Goal: Information Seeking & Learning: Compare options

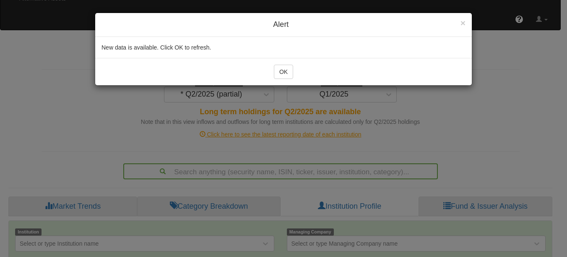
scroll to position [55, 0]
click at [561, 18] on div "× Close Alert New data is available. Click OK to refresh. OK" at bounding box center [283, 128] width 567 height 257
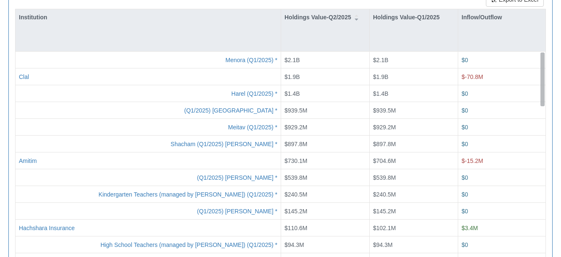
drag, startPoint x: 541, startPoint y: 77, endPoint x: 530, endPoint y: -14, distance: 92.1
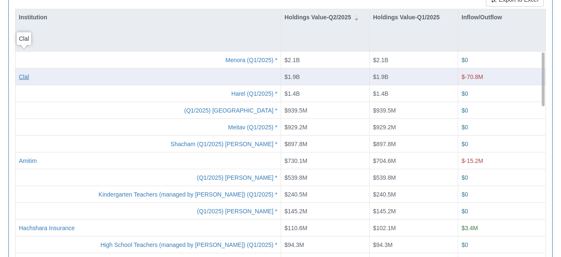
click at [27, 72] on div "Clal" at bounding box center [24, 76] width 10 height 8
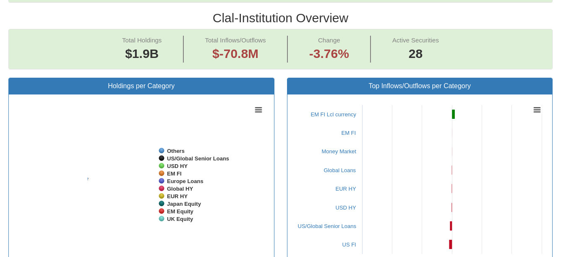
scroll to position [17, 529]
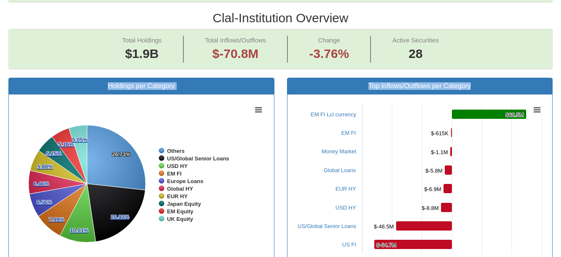
drag, startPoint x: 507, startPoint y: 63, endPoint x: 566, endPoint y: 26, distance: 70.0
click at [561, 26] on html "Toggle navigation 🔒 Stocks & Bonds - Holdings in IL Stocks Bonds Stocks & Bonds…" at bounding box center [280, 255] width 561 height 1214
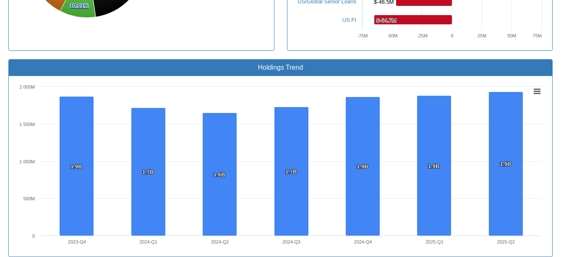
scroll to position [801, 0]
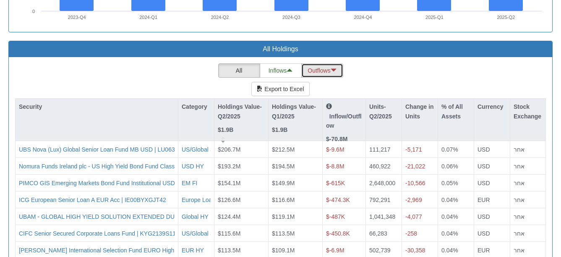
click at [326, 63] on button "Outflows" at bounding box center [322, 70] width 42 height 14
click at [344, 102] on p "Inflow/Outflow" at bounding box center [344, 116] width 36 height 28
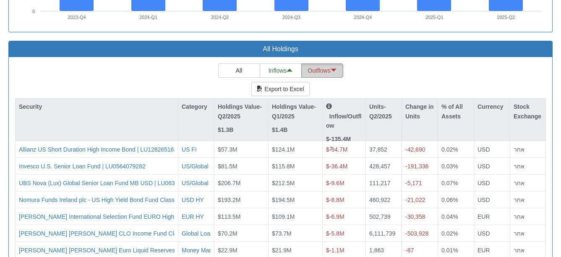
click at [325, 63] on button "Outflows" at bounding box center [322, 70] width 42 height 14
click at [287, 63] on button "Inflows" at bounding box center [281, 70] width 42 height 14
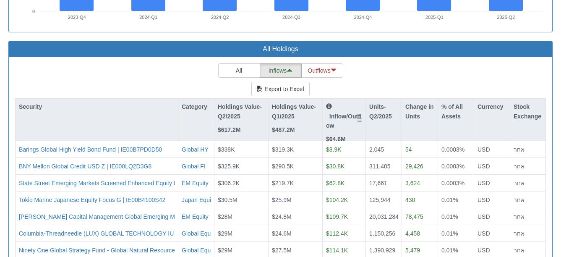
click at [341, 136] on strong "$64.6M" at bounding box center [336, 139] width 20 height 7
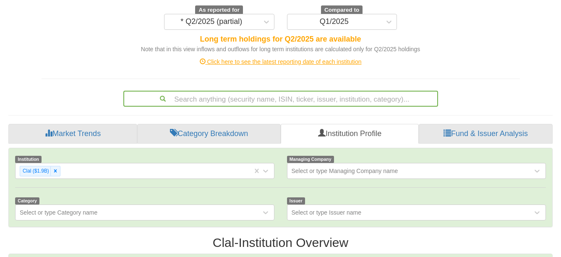
scroll to position [0, 0]
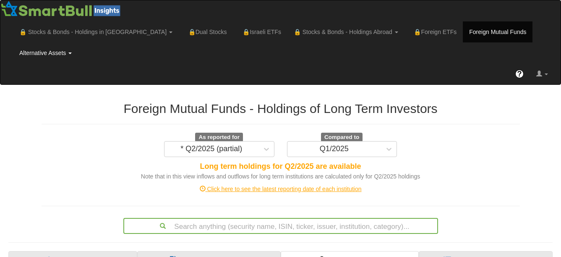
click at [179, 29] on link "Alternative Assets" at bounding box center [96, 31] width 166 height 21
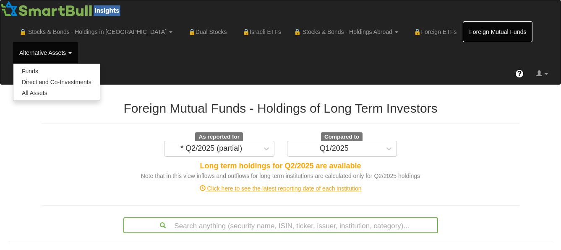
click at [463, 30] on link "Foreign Mutual Funds" at bounding box center [498, 31] width 70 height 21
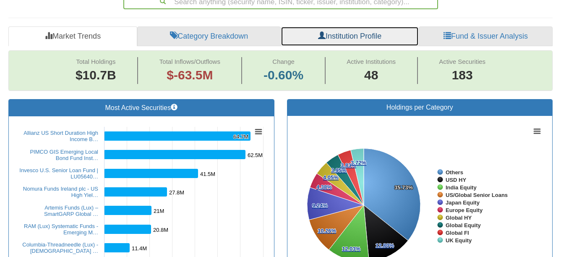
click at [342, 26] on link "Institution Profile" at bounding box center [350, 36] width 138 height 20
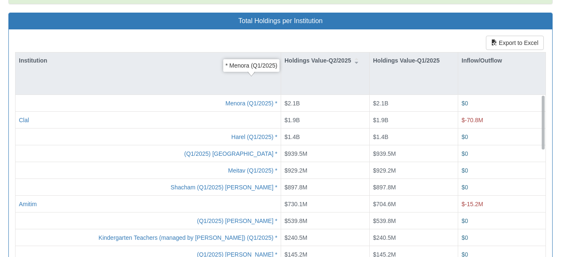
scroll to position [325, 0]
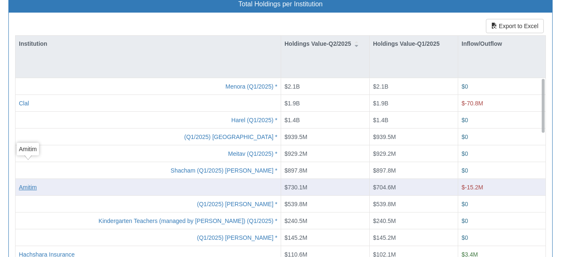
click at [30, 183] on div "Amitim" at bounding box center [28, 187] width 18 height 8
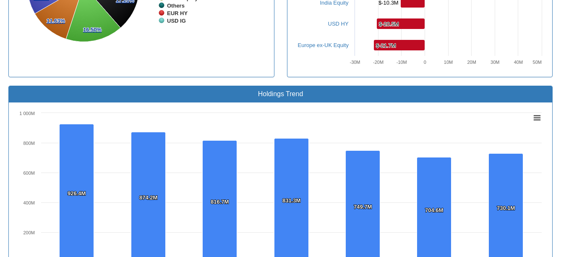
scroll to position [774, 0]
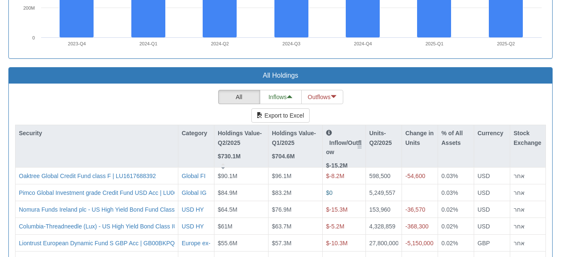
click at [336, 128] on p "Inflow/Outflow" at bounding box center [344, 142] width 36 height 28
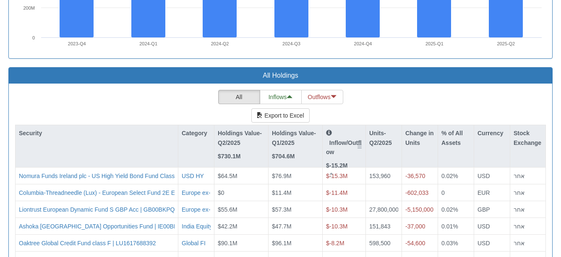
click at [336, 128] on p "Inflow/Outflow" at bounding box center [344, 142] width 36 height 28
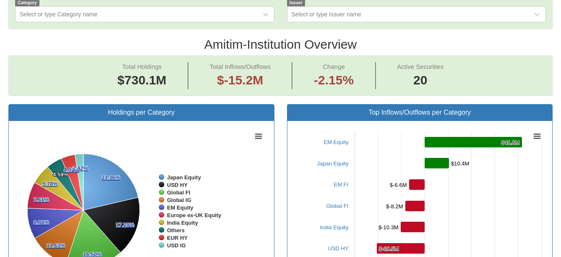
scroll to position [101, 0]
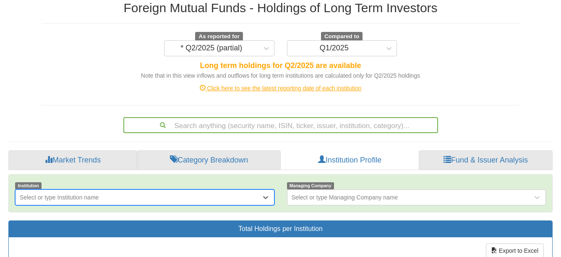
scroll to position [325, 0]
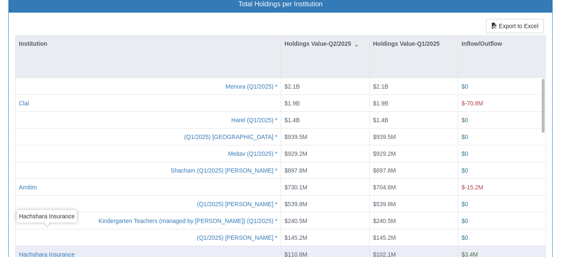
click at [65, 250] on div "Hachshara Insurance" at bounding box center [47, 254] width 56 height 8
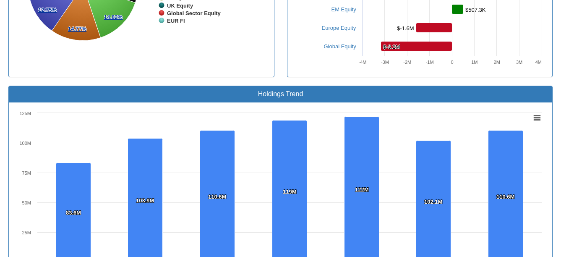
scroll to position [774, 0]
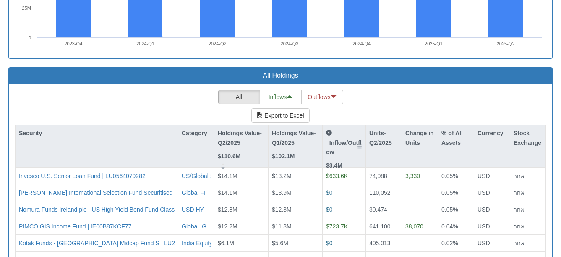
click at [355, 128] on p "Inflow/Outflow" at bounding box center [344, 142] width 36 height 28
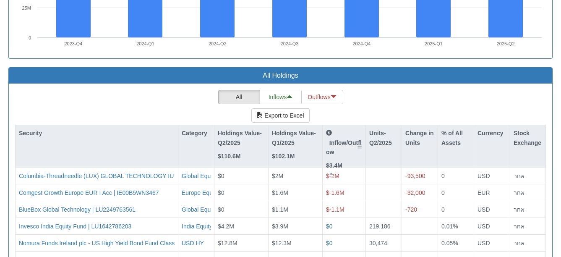
click at [355, 128] on p "Inflow/Outflow" at bounding box center [344, 142] width 36 height 28
